Goal: Find contact information: Find contact information

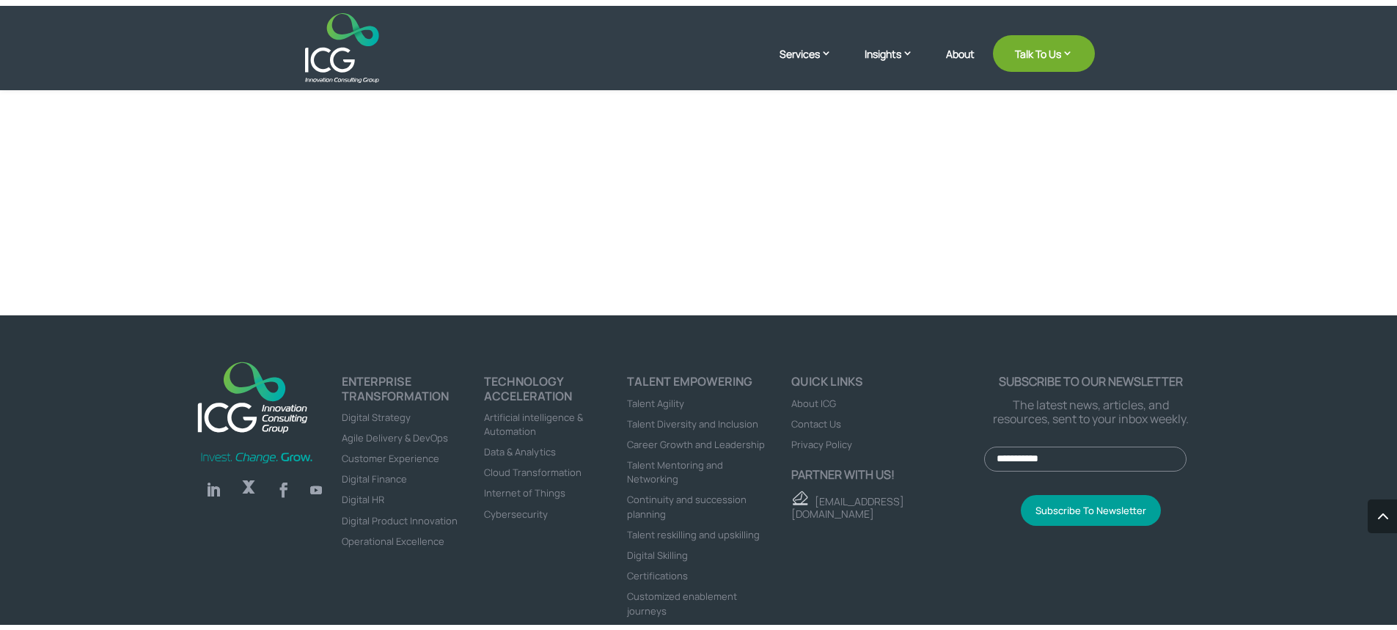
scroll to position [4125, 0]
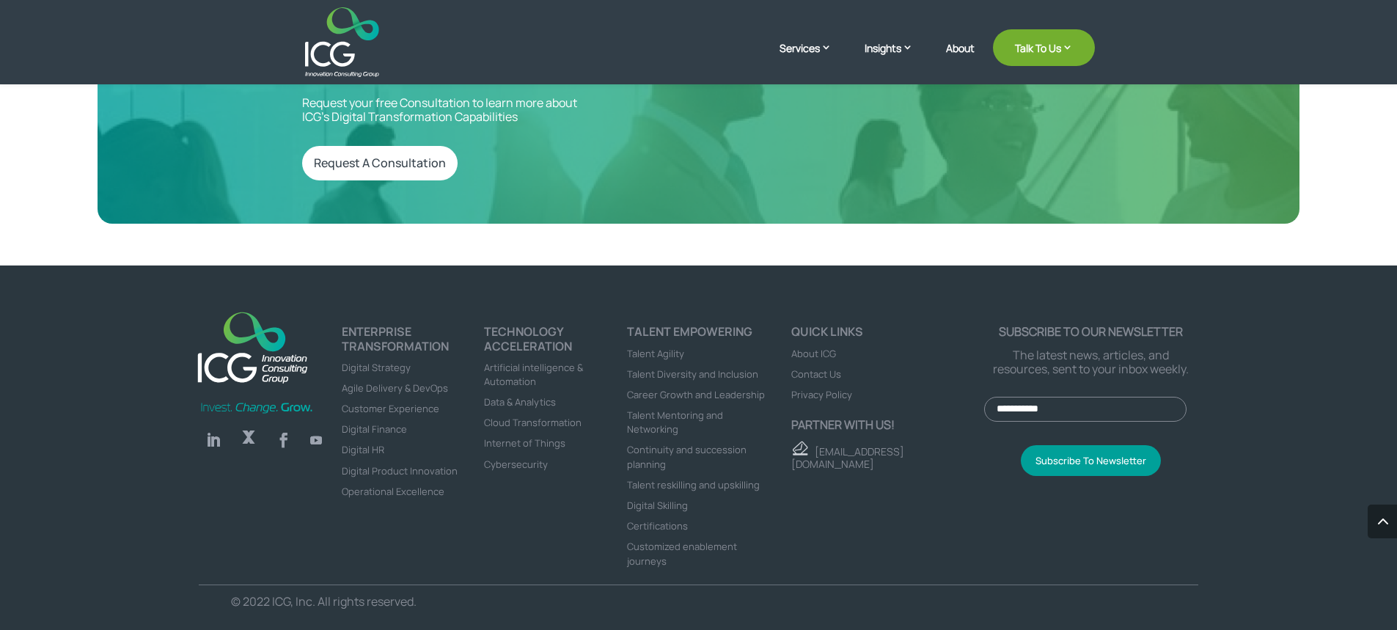
click at [819, 367] on span "Contact Us" at bounding box center [816, 373] width 50 height 13
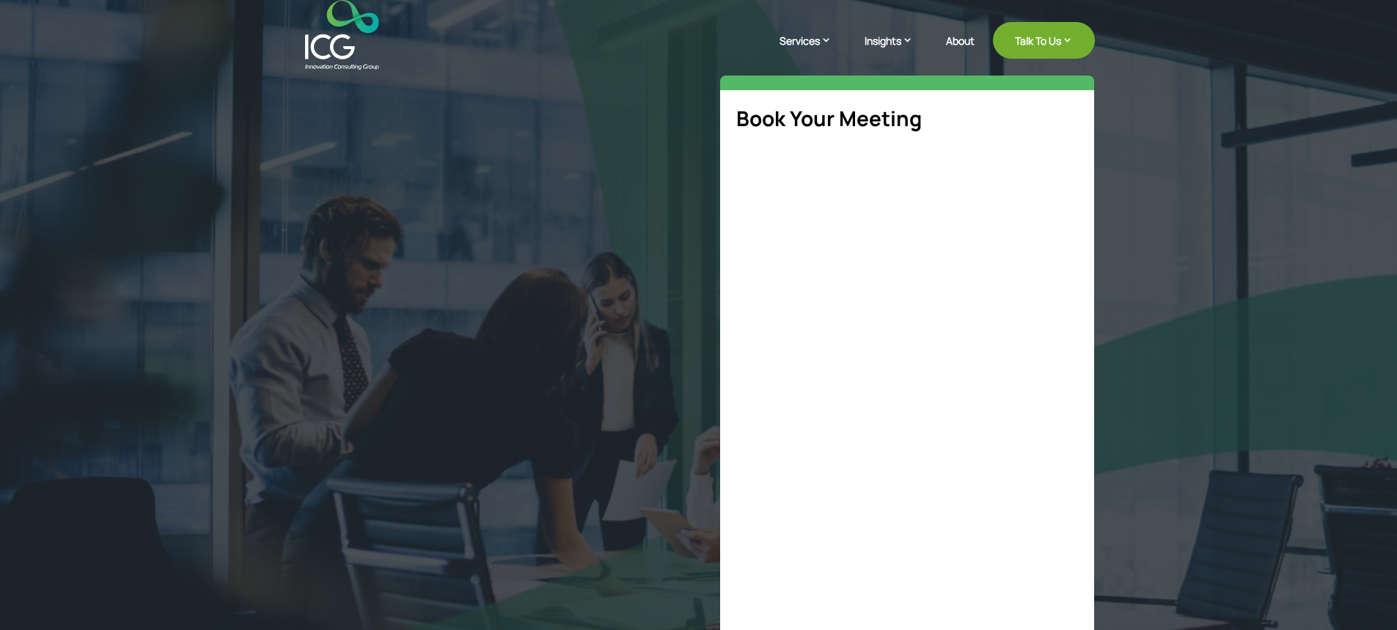
select select "**"
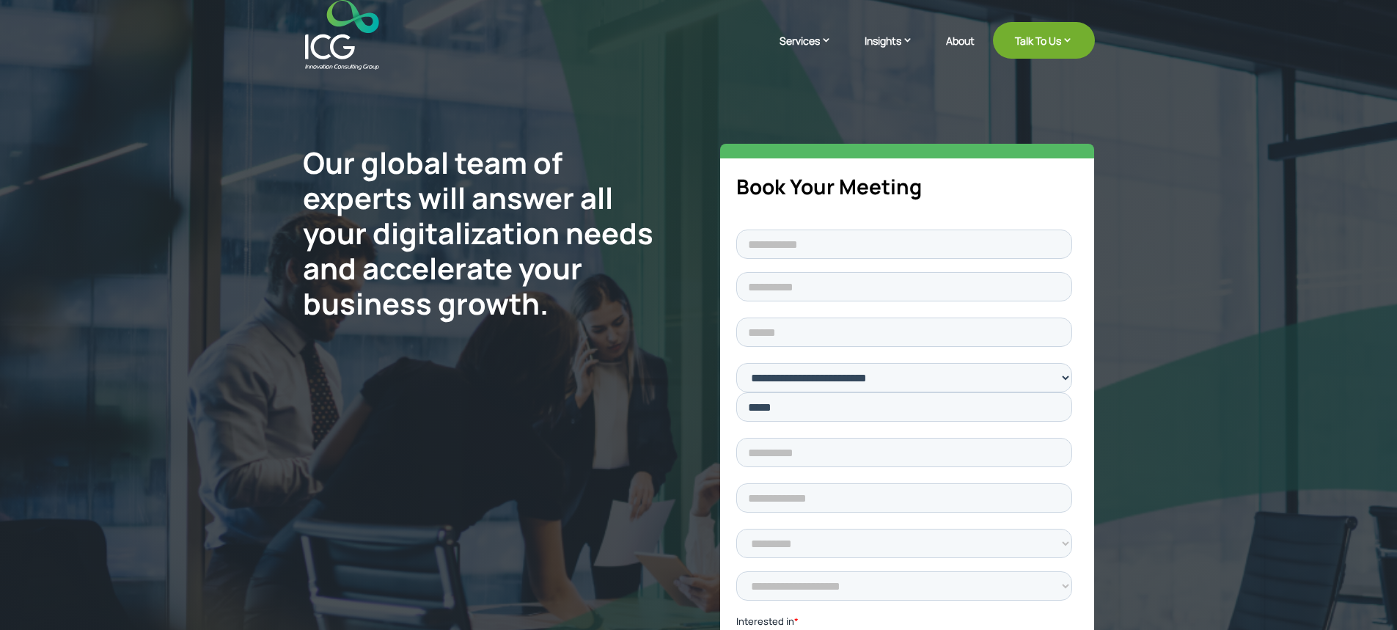
click at [346, 34] on img at bounding box center [342, 35] width 74 height 70
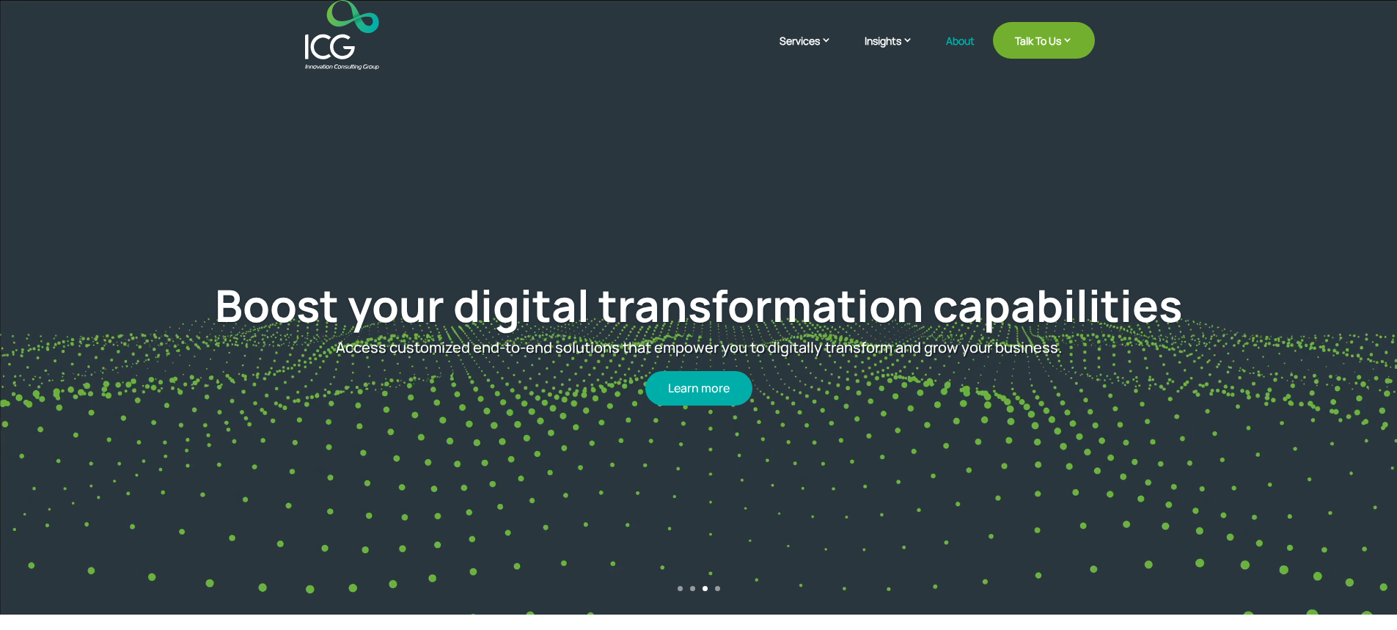
click at [950, 43] on link "About" at bounding box center [960, 52] width 29 height 34
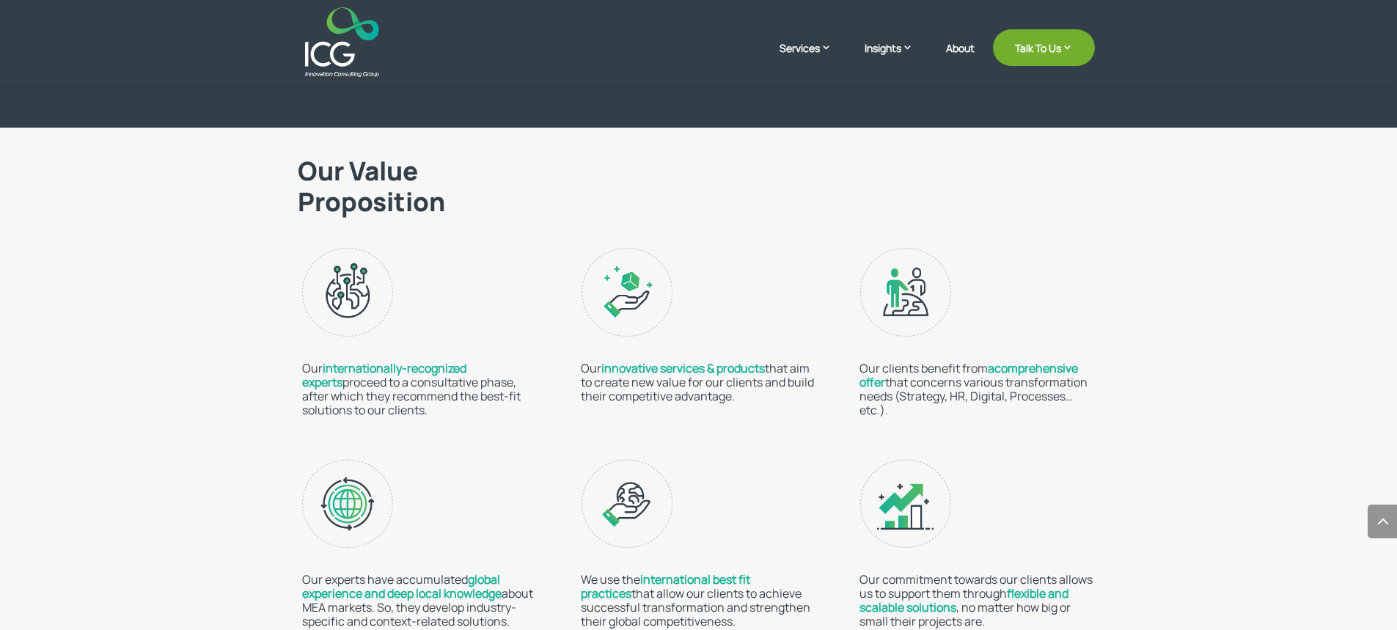
scroll to position [2271, 0]
